Goal: Task Accomplishment & Management: Complete application form

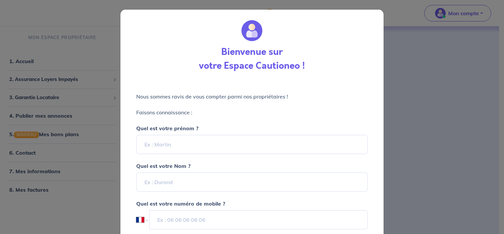
select select "FR"
click at [173, 140] on input "Quel est votre prénom ?" at bounding box center [252, 144] width 232 height 19
type input "[PERSON_NAME]"
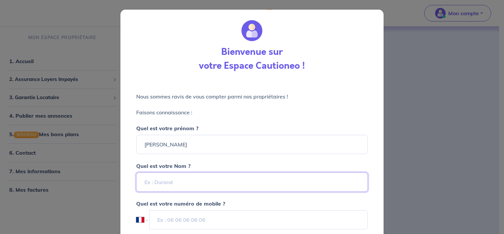
type input "LUX"
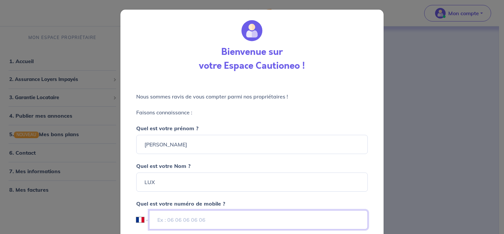
type input "[PHONE_NUMBER]"
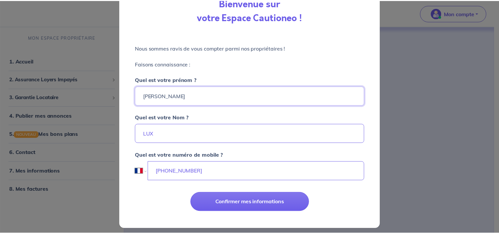
scroll to position [49, 0]
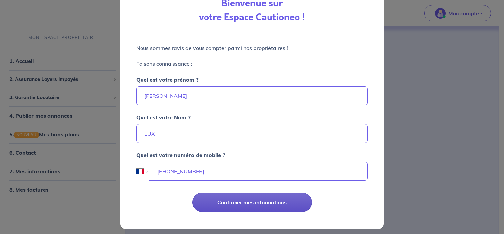
click at [276, 201] on button "Confirmer mes informations" at bounding box center [252, 201] width 120 height 19
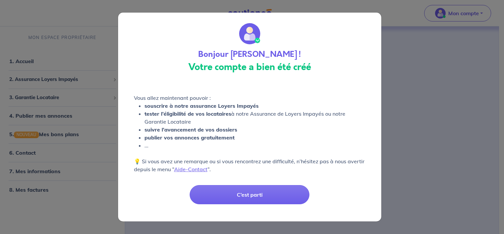
click at [276, 201] on button "C’est parti" at bounding box center [250, 194] width 120 height 19
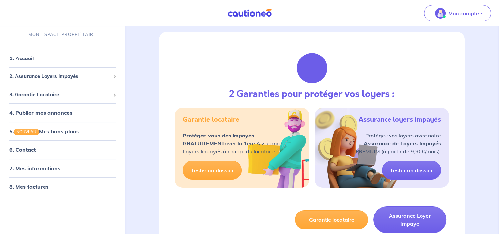
scroll to position [59, 0]
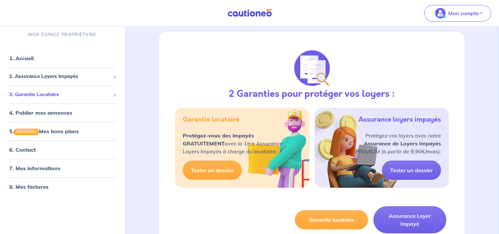
click at [95, 90] on div "3. Garantie Locataire" at bounding box center [62, 94] width 119 height 13
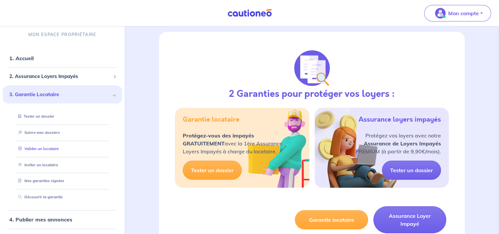
click at [53, 148] on link "Valider un locataire" at bounding box center [37, 148] width 43 height 5
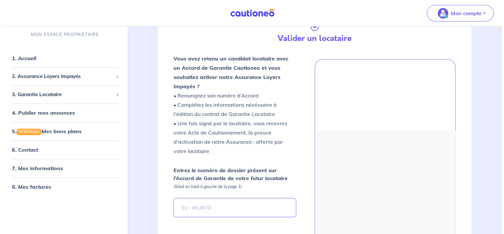
scroll to position [203, 0]
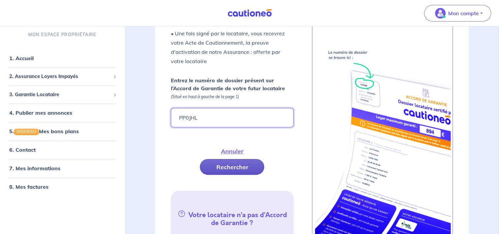
type input "PP0JHL"
click at [231, 165] on button "Rechercher" at bounding box center [232, 167] width 64 height 16
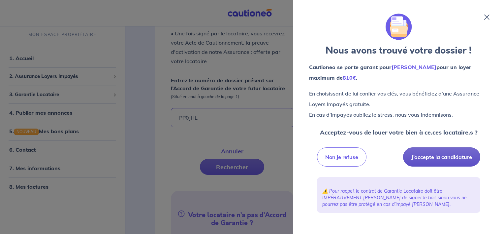
click at [437, 155] on button "J’accepte la candidature" at bounding box center [441, 156] width 77 height 19
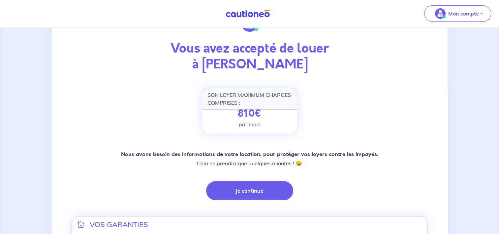
scroll to position [50, 0]
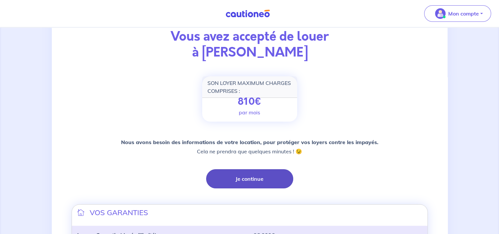
click at [273, 181] on button "Je continue" at bounding box center [249, 178] width 87 height 19
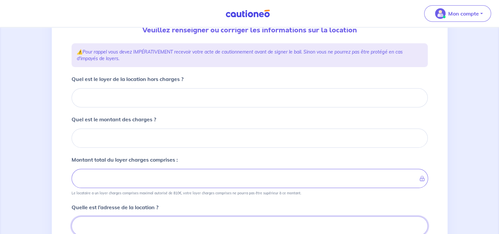
scroll to position [79, 0]
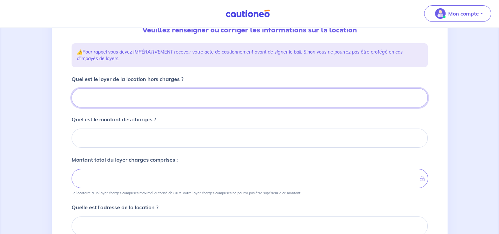
click at [240, 106] on input "Quel est le loyer de la location hors charges ?" at bounding box center [250, 97] width 356 height 19
type input "55"
type input "555"
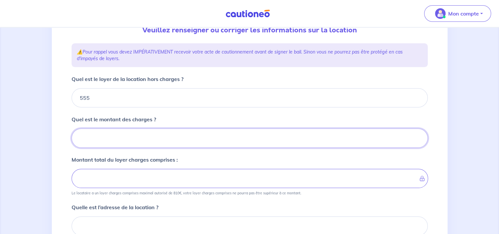
click at [230, 132] on input "Quel est le montant des charges ?" at bounding box center [250, 137] width 356 height 19
type input "9"
type input "564"
type input "90"
type input "645"
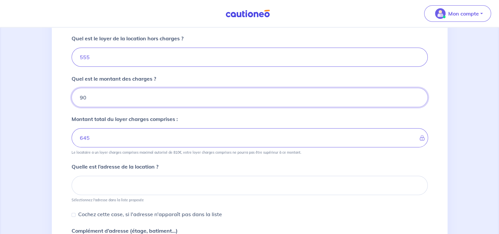
scroll to position [121, 0]
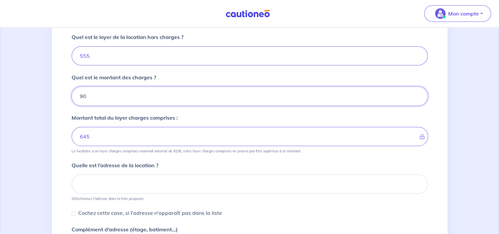
type input "90"
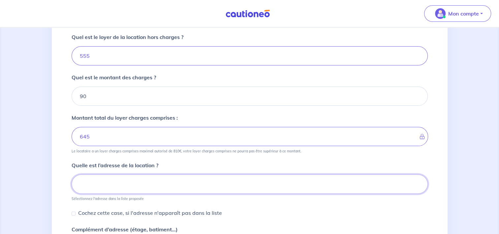
click at [222, 181] on input at bounding box center [250, 183] width 356 height 19
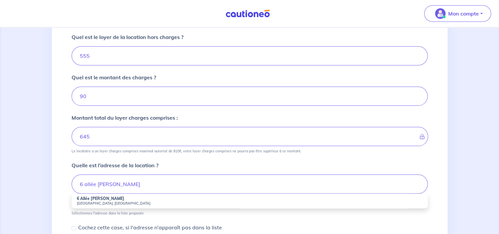
click at [183, 201] on small "Straßburg, Frankreich" at bounding box center [250, 203] width 346 height 5
type input "6 Allée Rina Muller, Straßburg, Frankreich"
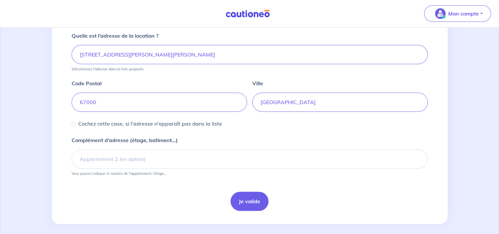
scroll to position [251, 0]
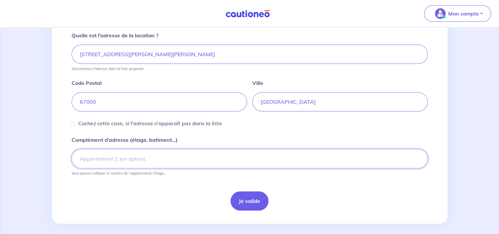
click at [194, 162] on input "Complément d’adresse (étage, batiment...)" at bounding box center [250, 158] width 356 height 19
type input "7ème étage"
click at [252, 191] on button "Je valide" at bounding box center [250, 200] width 38 height 19
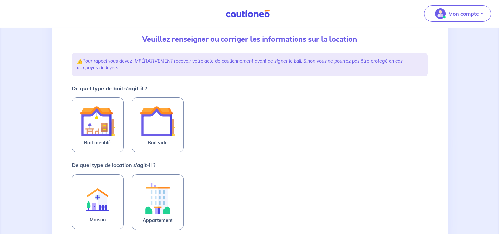
scroll to position [71, 0]
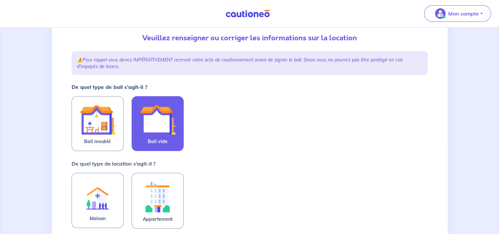
click at [173, 131] on img at bounding box center [158, 120] width 36 height 36
click at [0, 0] on input "Bail vide" at bounding box center [0, 0] width 0 height 0
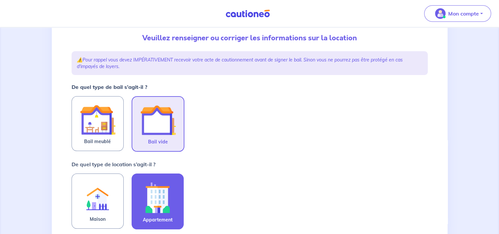
click at [162, 191] on img at bounding box center [158, 197] width 36 height 37
click at [0, 0] on input "Appartement" at bounding box center [0, 0] width 0 height 0
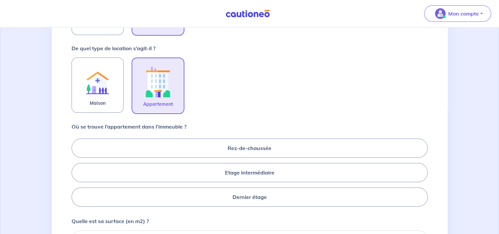
scroll to position [189, 0]
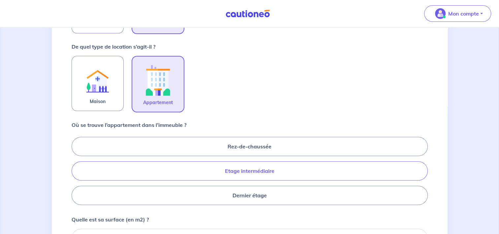
click at [249, 170] on label "Etage intermédiaire" at bounding box center [250, 170] width 356 height 19
click at [76, 170] on input "Etage intermédiaire" at bounding box center [74, 170] width 4 height 4
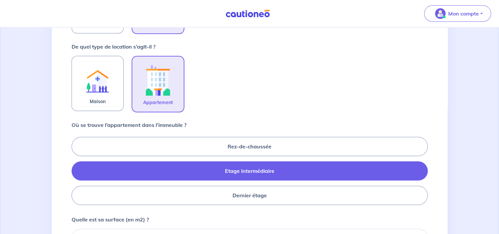
radio input "true"
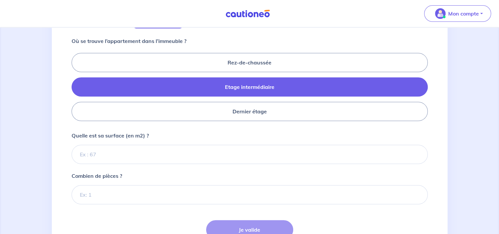
scroll to position [275, 0]
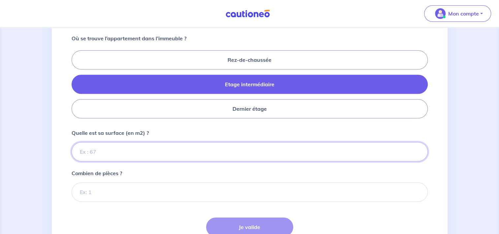
click at [209, 149] on input "Quelle est sa surface (en m2) ?" at bounding box center [250, 151] width 356 height 19
type input "4"
type input "39"
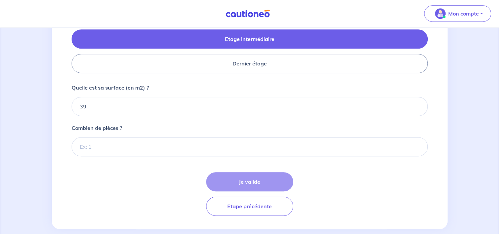
scroll to position [321, 0]
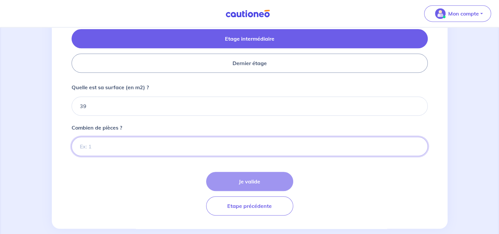
click at [209, 149] on input "Combien de pièces ?" at bounding box center [250, 146] width 356 height 19
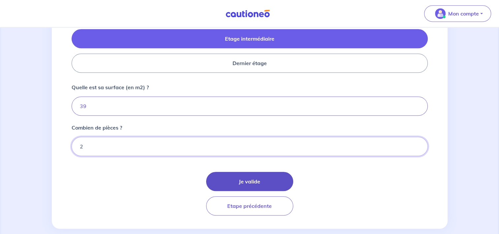
type input "2"
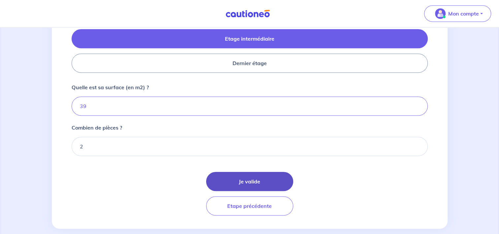
click at [255, 189] on button "Je valide" at bounding box center [249, 181] width 87 height 19
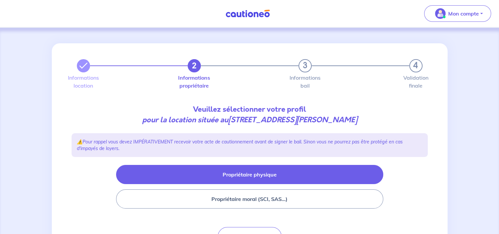
click at [279, 176] on button "Propriétaire physique" at bounding box center [249, 174] width 267 height 19
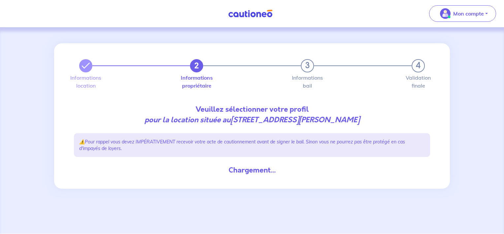
select select "FR"
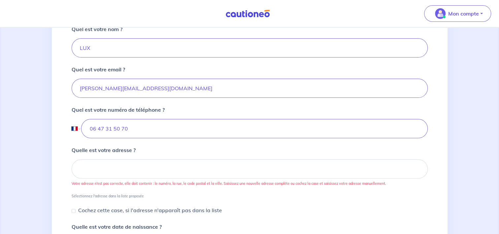
scroll to position [185, 0]
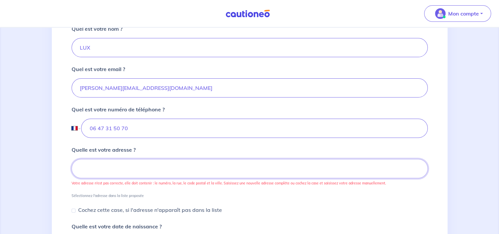
click at [266, 163] on input at bounding box center [250, 168] width 356 height 19
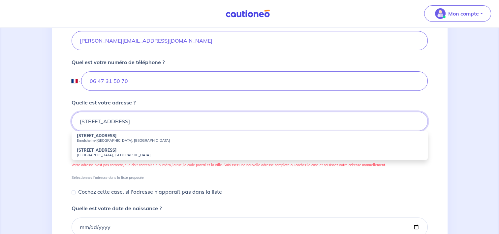
scroll to position [233, 0]
click at [219, 172] on small "Sélectionnez l'adresse dans la liste proposée" at bounding box center [250, 175] width 356 height 7
click at [193, 120] on input "12 A rue des Faisans" at bounding box center [250, 120] width 356 height 19
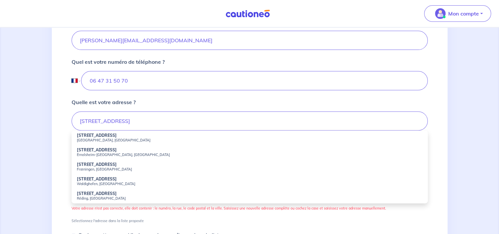
click at [103, 138] on small "Habsheim, Frankreich" at bounding box center [250, 140] width 346 height 5
type input "12 Rue des Faisans, Habsheim, Frankreich"
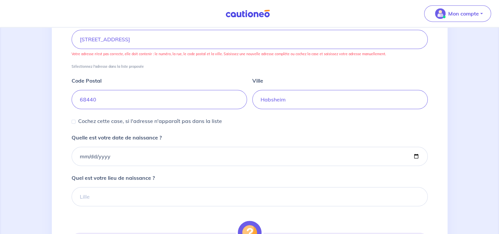
scroll to position [315, 0]
click at [161, 152] on input "Quelle est votre date de naissance ?" at bounding box center [250, 155] width 356 height 19
type input "1988-10-10"
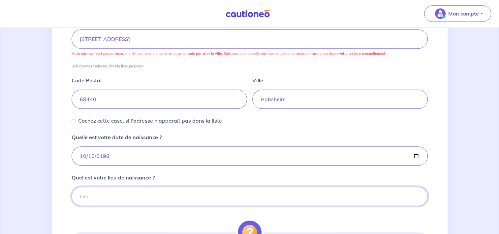
click at [154, 195] on input "Quel est votre lieu de naissance ?" at bounding box center [250, 195] width 356 height 19
type input "Mulhouse"
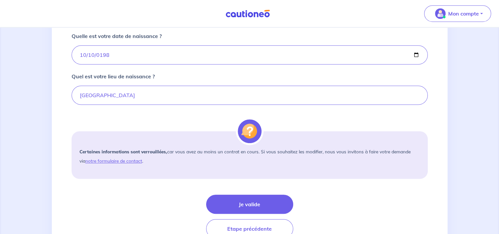
scroll to position [421, 0]
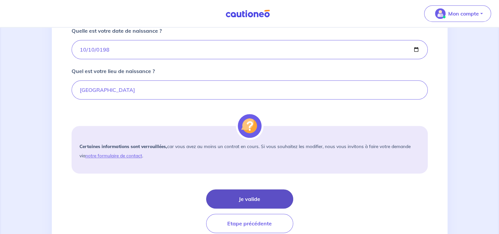
click at [247, 192] on button "Je valide" at bounding box center [249, 198] width 87 height 19
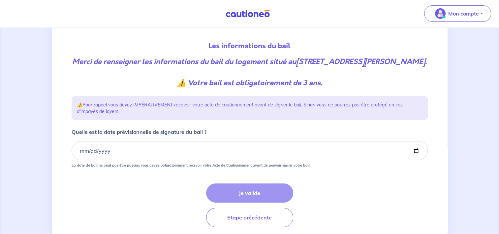
scroll to position [63, 0]
click at [92, 160] on input "Quelle est la date prévisionnelle de signature du bail ?" at bounding box center [250, 150] width 356 height 19
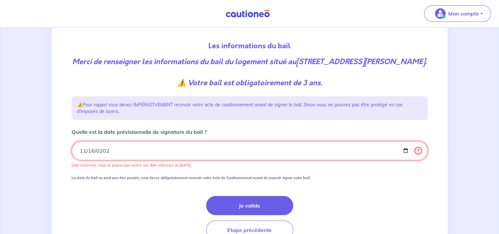
type input "2025-11-16"
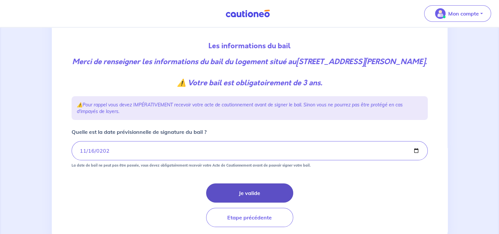
click at [239, 202] on button "Je valide" at bounding box center [249, 192] width 87 height 19
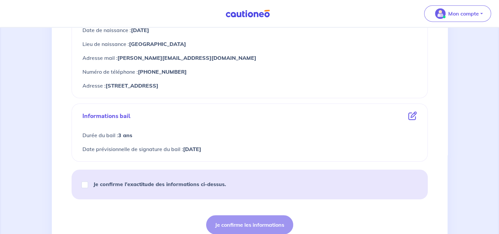
scroll to position [308, 0]
click at [84, 182] on input "Je confirme l’exactitude des informations ci-dessus." at bounding box center [85, 184] width 7 height 7
checkbox input "true"
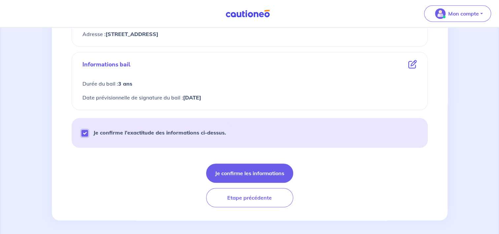
scroll to position [360, 0]
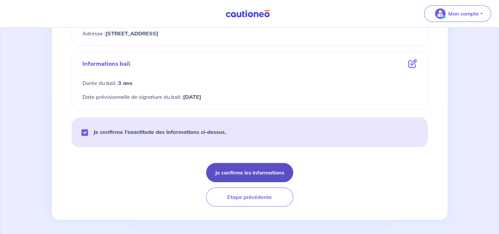
click at [240, 170] on button "Je confirme les informations" at bounding box center [249, 172] width 87 height 19
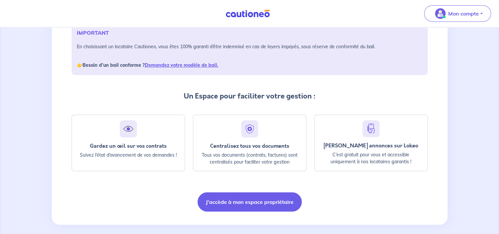
scroll to position [109, 0]
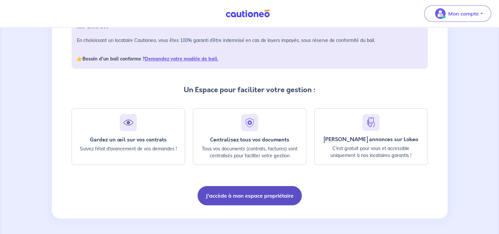
click at [247, 195] on button "J'accède à mon espace propriétaire" at bounding box center [250, 195] width 104 height 19
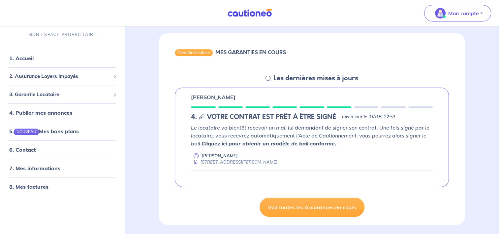
scroll to position [55, 0]
click at [256, 143] on link "Cliquez ici pour obtenir un modèle de bail conforme." at bounding box center [269, 143] width 135 height 7
